Goal: Information Seeking & Learning: Learn about a topic

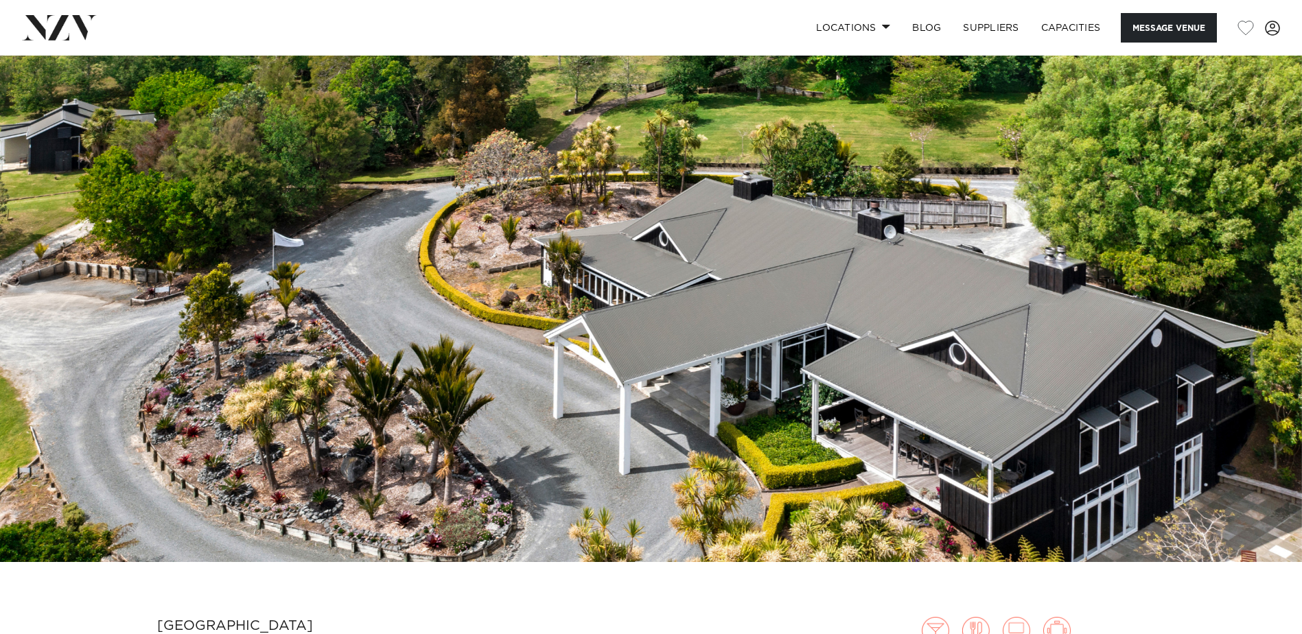
scroll to position [104, 0]
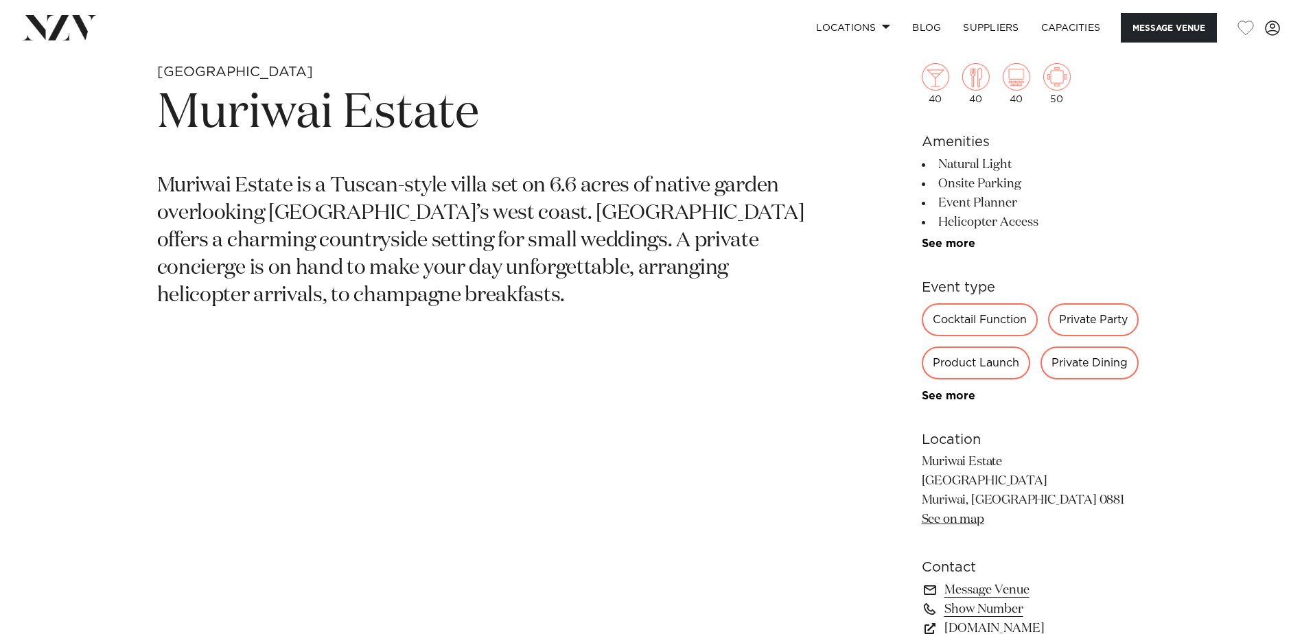
scroll to position [658, 0]
click at [932, 237] on link "See more" at bounding box center [974, 242] width 107 height 11
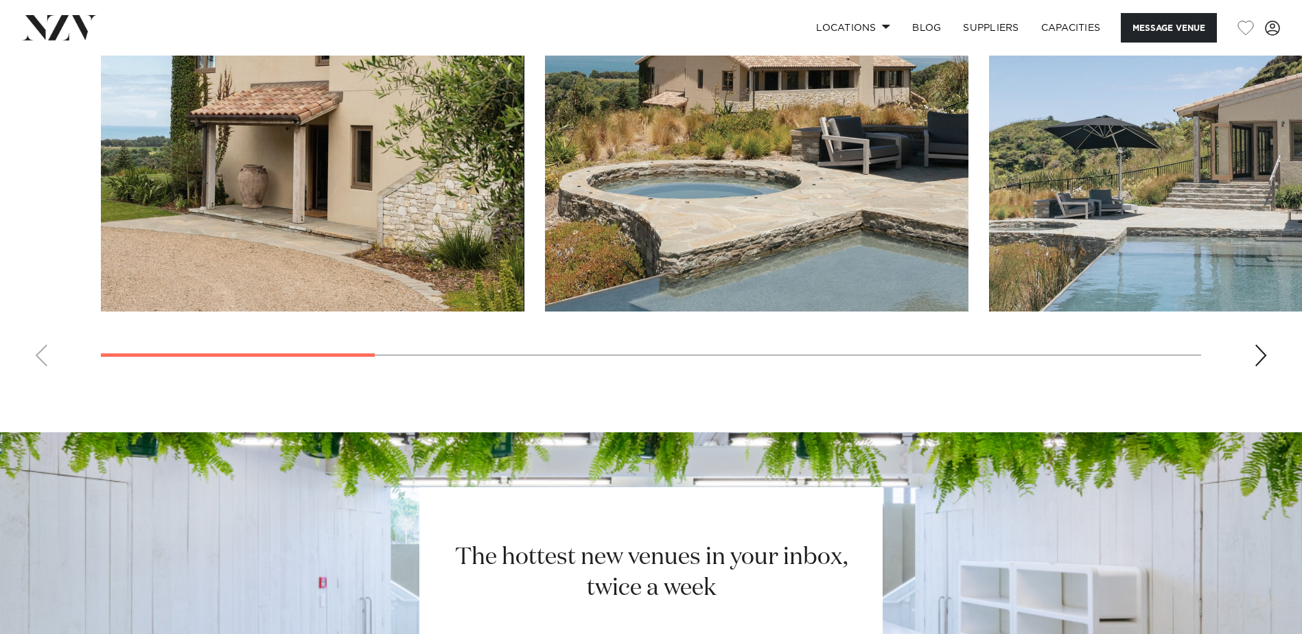
scroll to position [1697, 0]
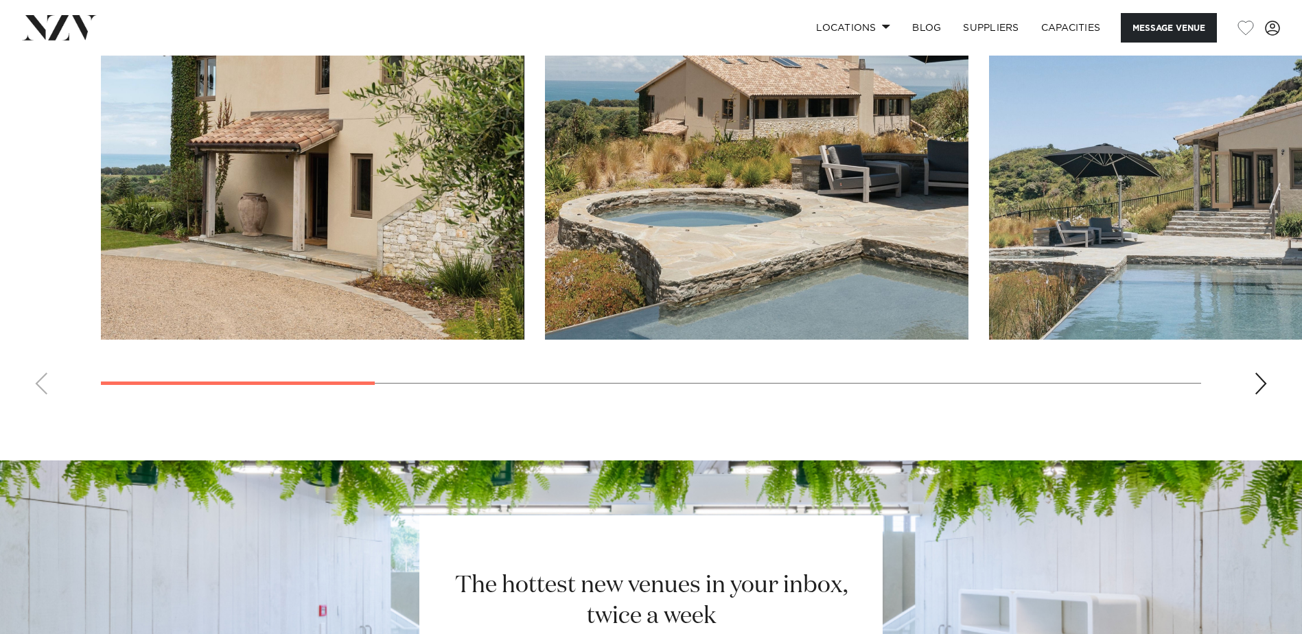
click at [1260, 379] on div "Next slide" at bounding box center [1261, 384] width 14 height 22
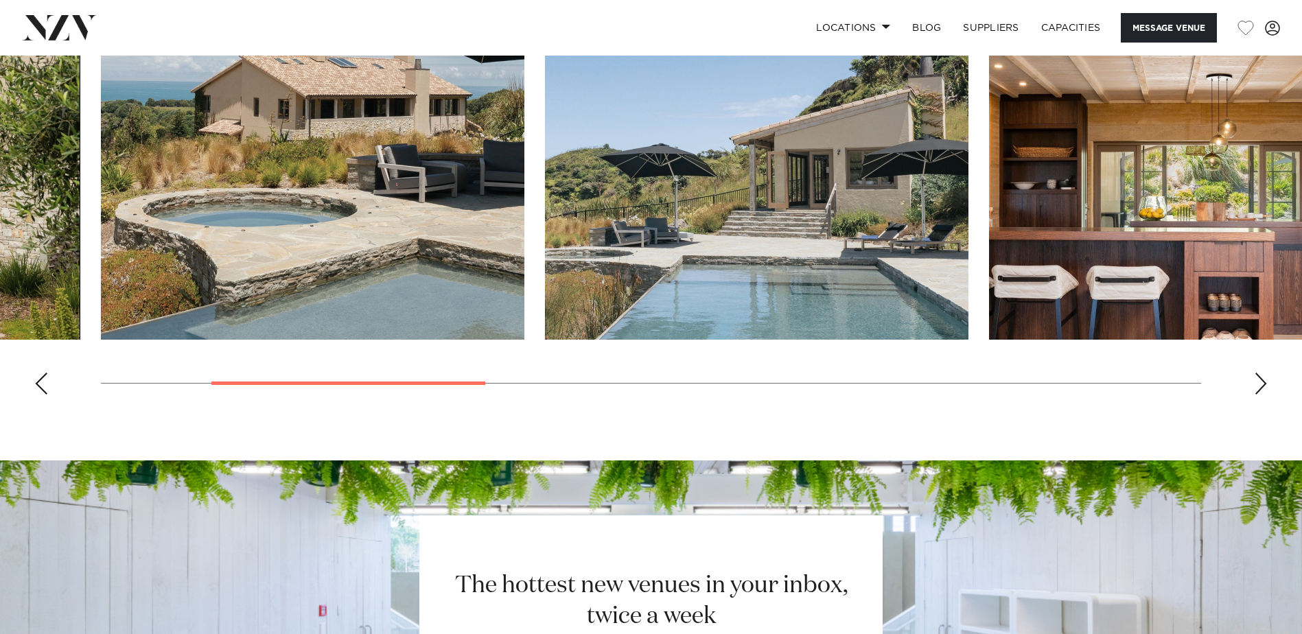
click at [1260, 379] on div "Next slide" at bounding box center [1261, 384] width 14 height 22
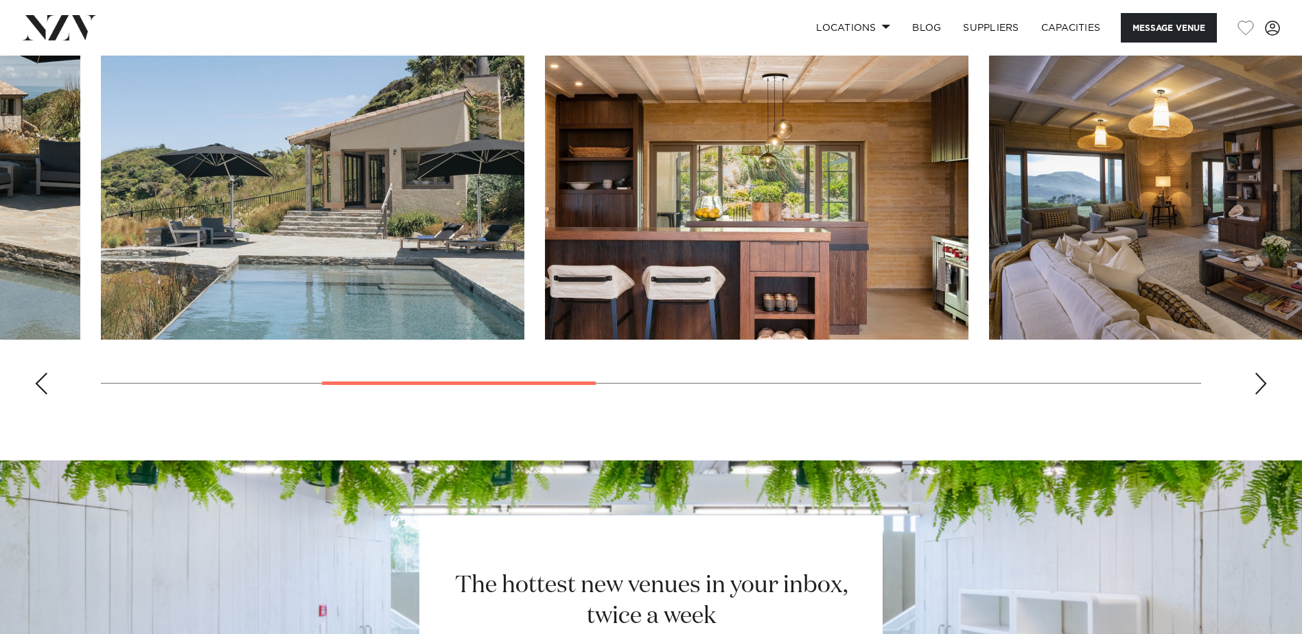
click at [1260, 379] on div "Next slide" at bounding box center [1261, 384] width 14 height 22
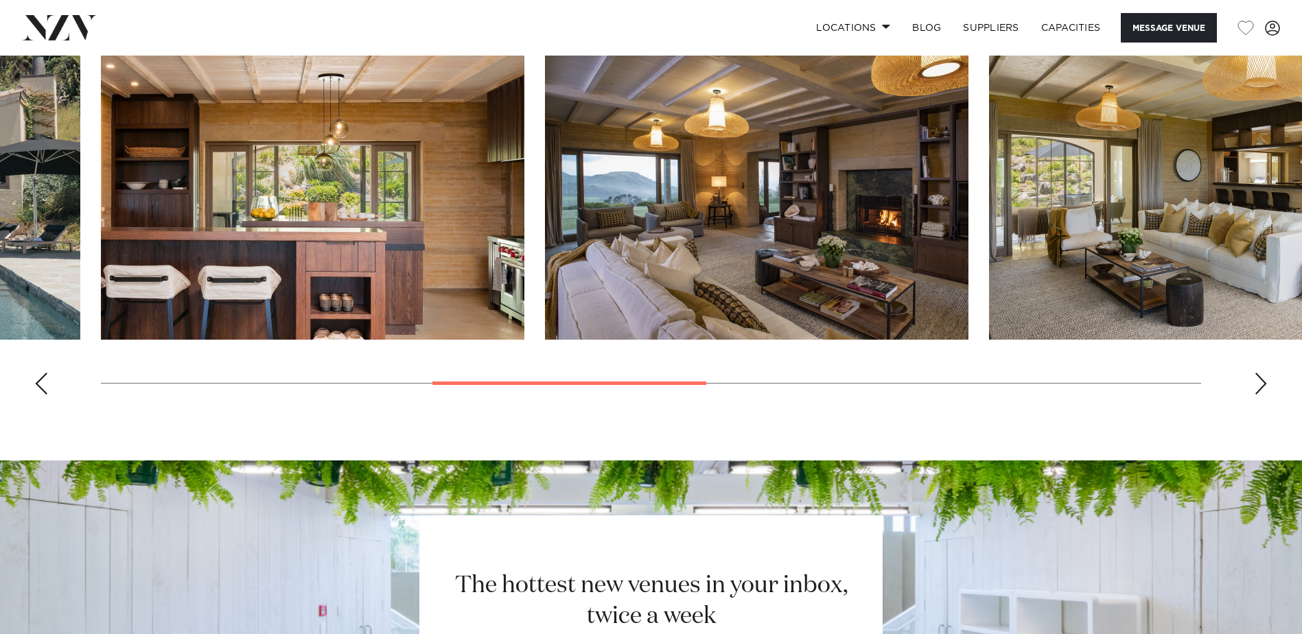
click at [1260, 379] on div "Next slide" at bounding box center [1261, 384] width 14 height 22
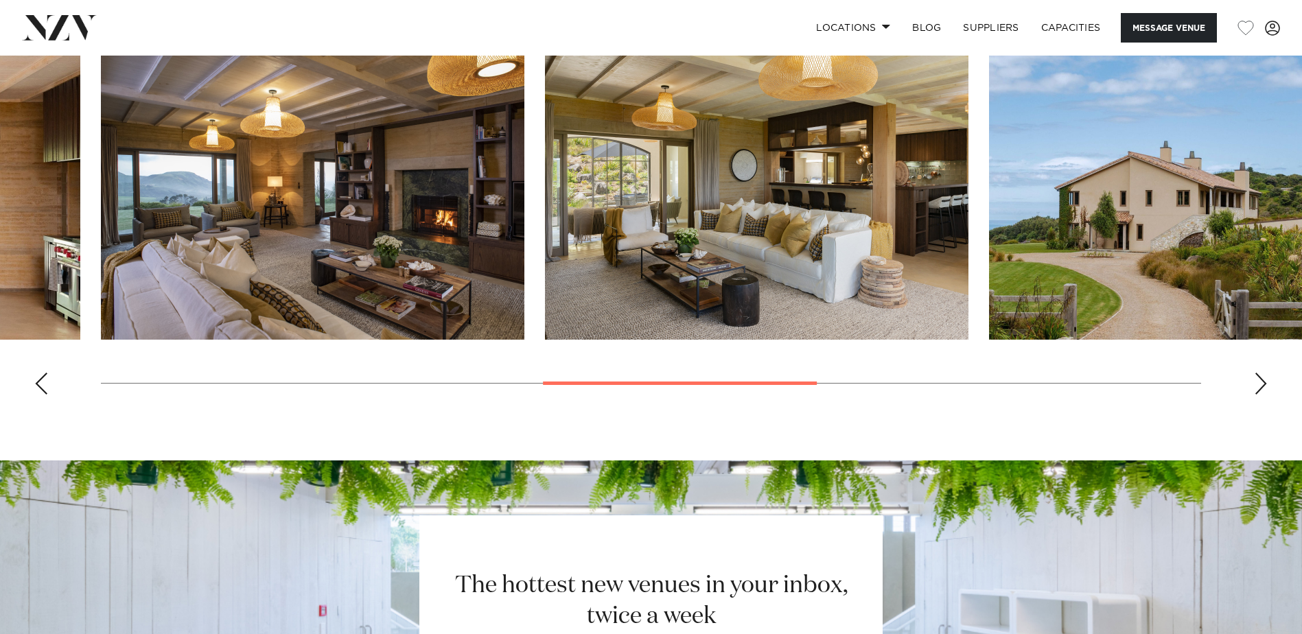
click at [1260, 379] on div "Next slide" at bounding box center [1261, 384] width 14 height 22
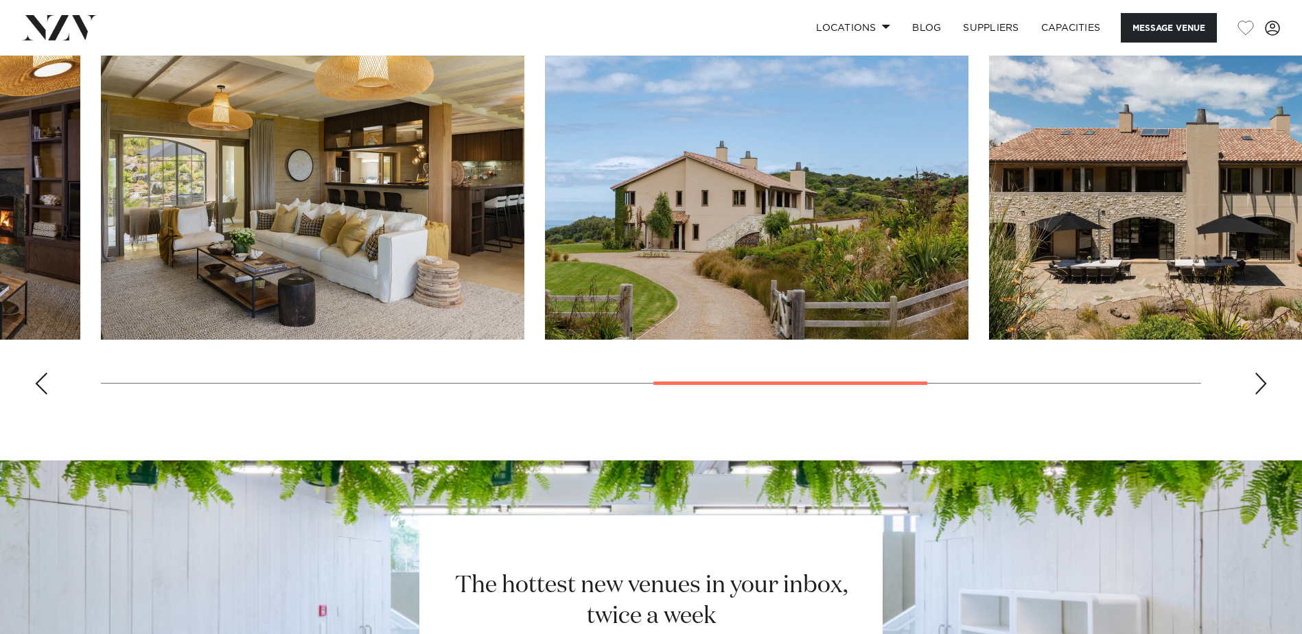
click at [1260, 379] on div "Next slide" at bounding box center [1261, 384] width 14 height 22
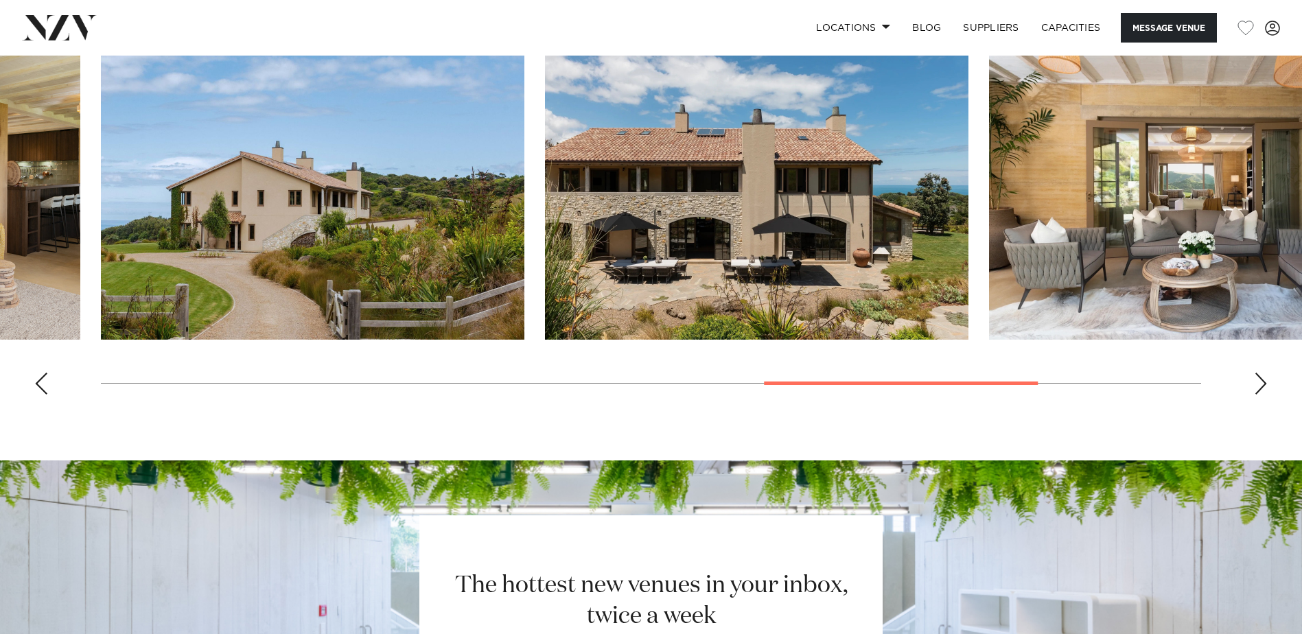
click at [1260, 379] on div "Next slide" at bounding box center [1261, 384] width 14 height 22
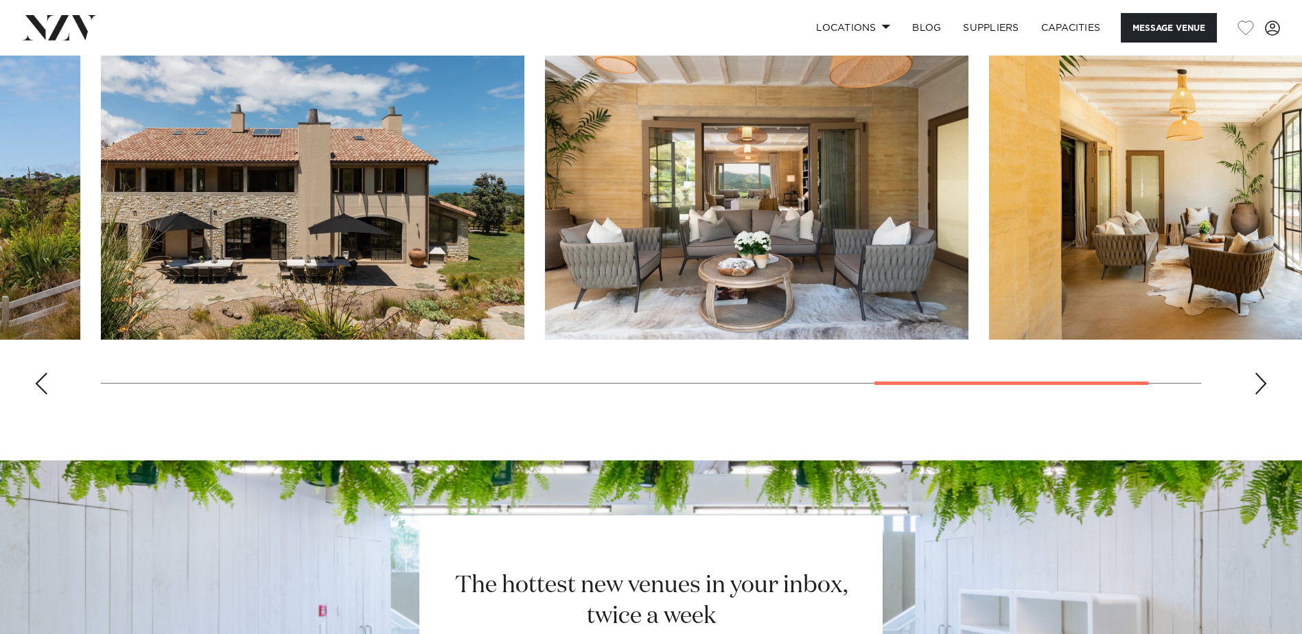
click at [1260, 379] on div "Next slide" at bounding box center [1261, 384] width 14 height 22
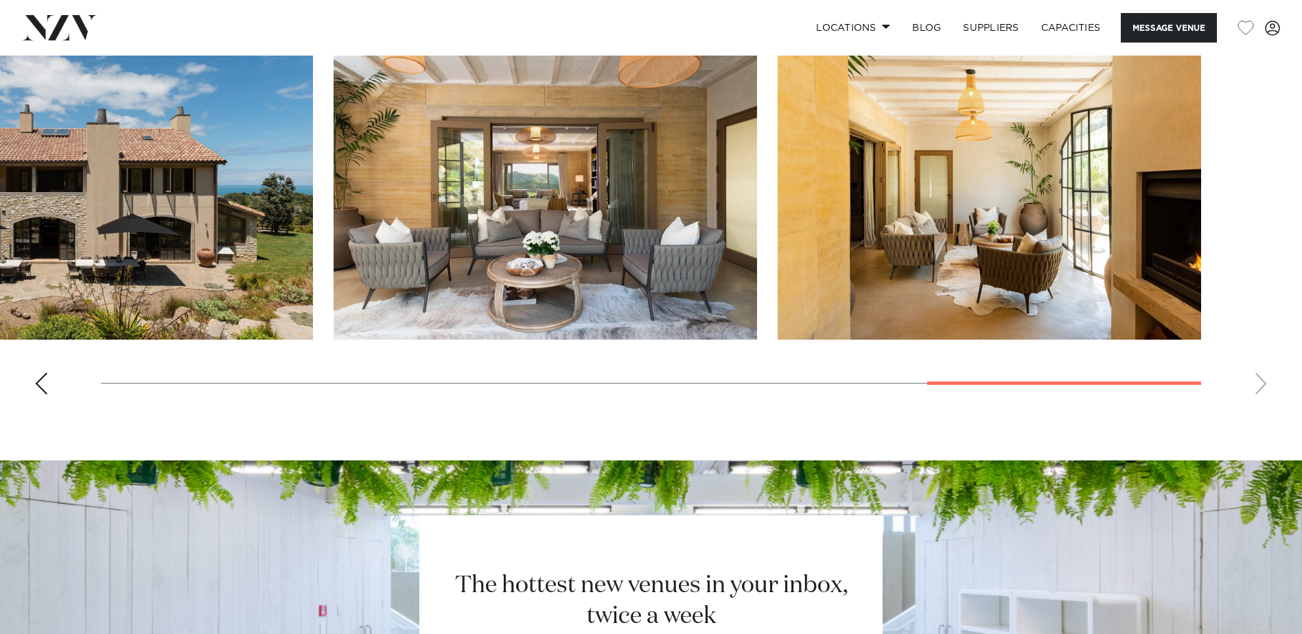
click at [1260, 379] on swiper-container at bounding box center [651, 217] width 1302 height 377
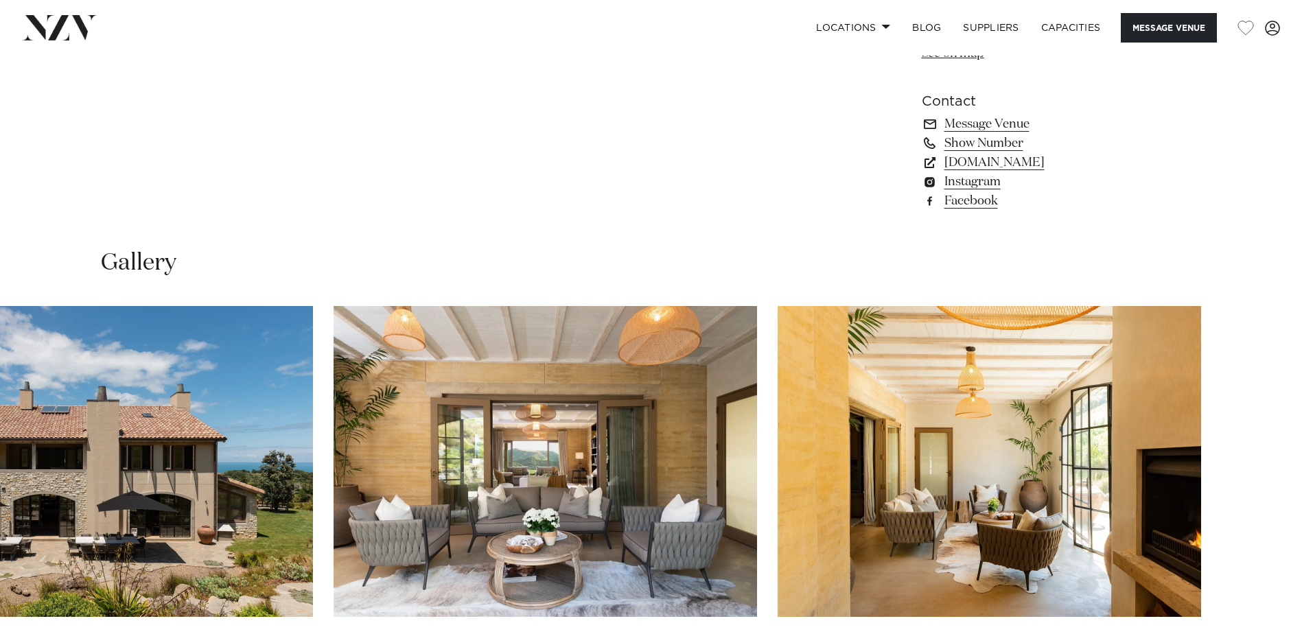
scroll to position [1411, 0]
